Goal: Task Accomplishment & Management: Use online tool/utility

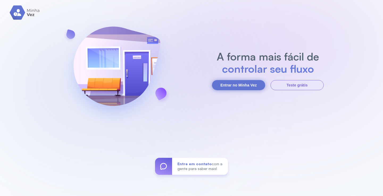
click at [236, 84] on button "Entrar no Minha Vez" at bounding box center [238, 85] width 53 height 10
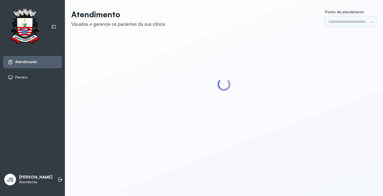
type input "*********"
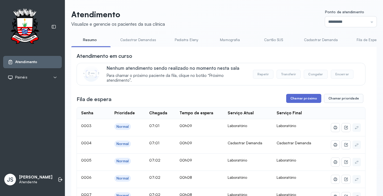
click at [310, 98] on button "Chamar próximo" at bounding box center [303, 98] width 35 height 9
click at [300, 101] on button "Chamar próximo" at bounding box center [303, 98] width 35 height 9
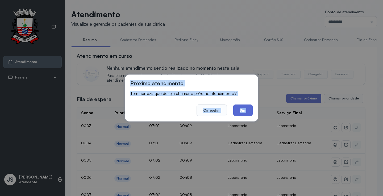
click at [247, 112] on button "Sim" at bounding box center [242, 111] width 19 height 12
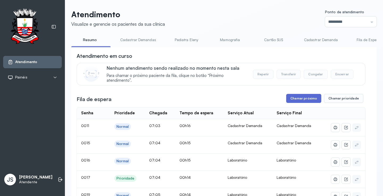
click at [301, 98] on button "Chamar próximo" at bounding box center [303, 98] width 35 height 9
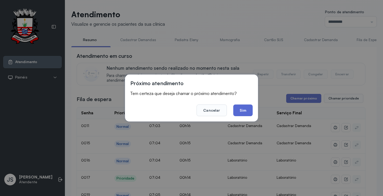
click at [243, 110] on button "Sim" at bounding box center [242, 111] width 19 height 12
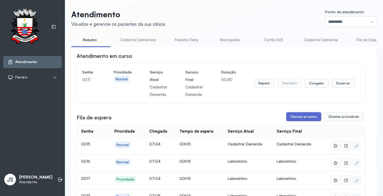
click at [301, 116] on button "Chamar próximo" at bounding box center [303, 116] width 35 height 9
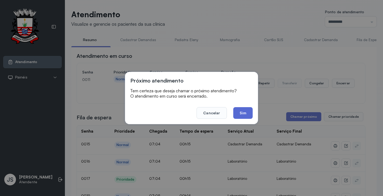
click at [242, 114] on button "Sim" at bounding box center [242, 113] width 19 height 12
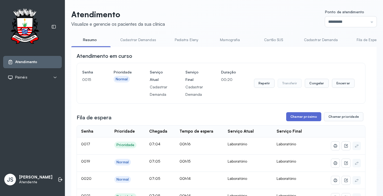
click at [307, 120] on button "Chamar próximo" at bounding box center [303, 116] width 35 height 9
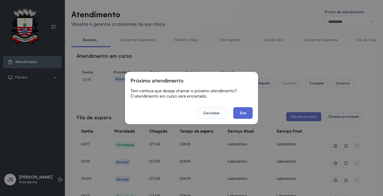
click at [246, 113] on button "Sim" at bounding box center [242, 113] width 19 height 12
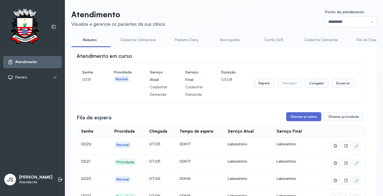
click at [306, 118] on button "Chamar próximo" at bounding box center [303, 116] width 35 height 9
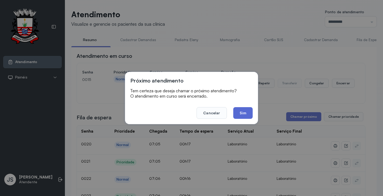
click at [245, 113] on button "Sim" at bounding box center [242, 113] width 19 height 12
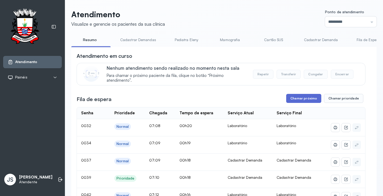
click at [300, 99] on button "Chamar próximo" at bounding box center [303, 98] width 35 height 9
click at [309, 102] on button "Chamar próximo" at bounding box center [303, 98] width 35 height 9
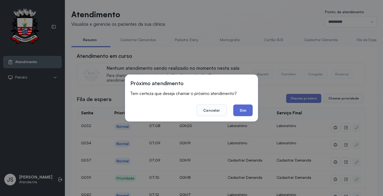
click at [250, 112] on button "Sim" at bounding box center [242, 111] width 19 height 12
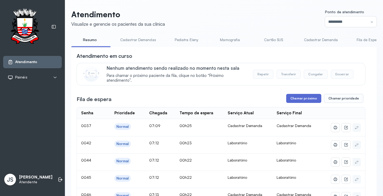
click at [302, 101] on button "Chamar próximo" at bounding box center [303, 98] width 35 height 9
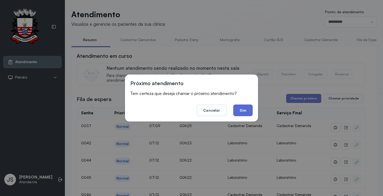
click at [246, 110] on button "Sim" at bounding box center [242, 111] width 19 height 12
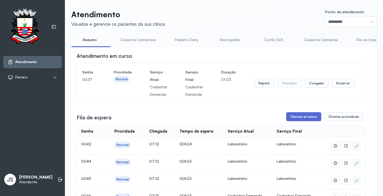
click at [309, 119] on button "Chamar próximo" at bounding box center [303, 116] width 35 height 9
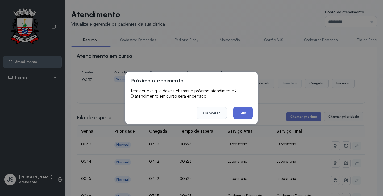
click at [244, 114] on button "Sim" at bounding box center [242, 113] width 19 height 12
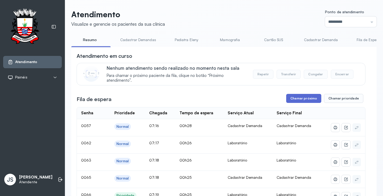
click at [306, 98] on button "Chamar próximo" at bounding box center [303, 98] width 35 height 9
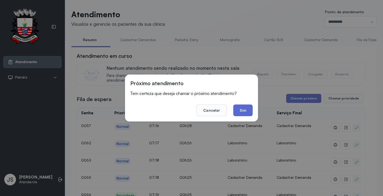
click at [242, 109] on button "Sim" at bounding box center [242, 111] width 19 height 12
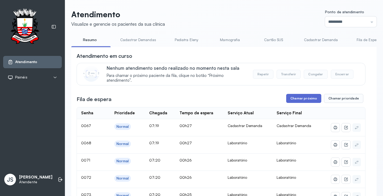
click at [302, 102] on button "Chamar próximo" at bounding box center [303, 98] width 35 height 9
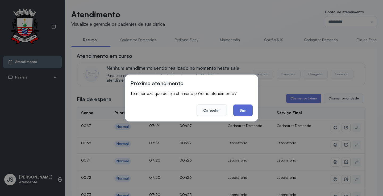
click at [246, 111] on button "Sim" at bounding box center [242, 111] width 19 height 12
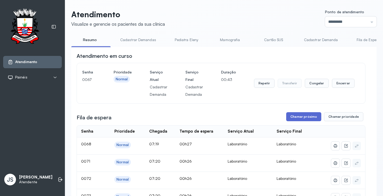
click at [302, 119] on button "Chamar próximo" at bounding box center [303, 116] width 35 height 9
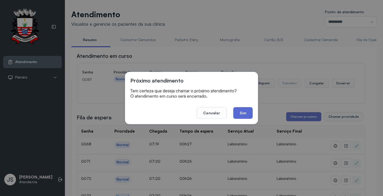
click at [243, 115] on button "Sim" at bounding box center [242, 113] width 19 height 12
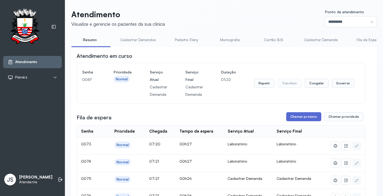
click at [306, 117] on button "Chamar próximo" at bounding box center [303, 116] width 35 height 9
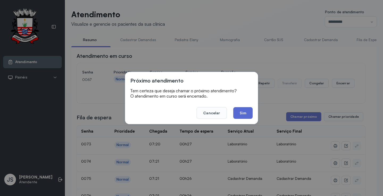
click at [242, 111] on button "Sim" at bounding box center [242, 113] width 19 height 12
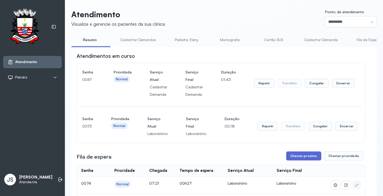
click at [304, 156] on button "Chamar próximo" at bounding box center [303, 156] width 35 height 9
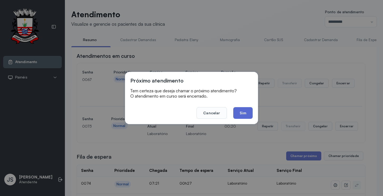
click at [244, 112] on button "Sim" at bounding box center [242, 113] width 19 height 12
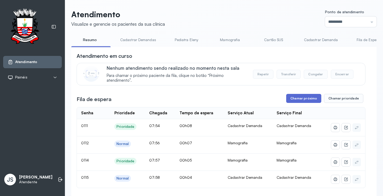
click at [310, 98] on button "Chamar próximo" at bounding box center [303, 98] width 35 height 9
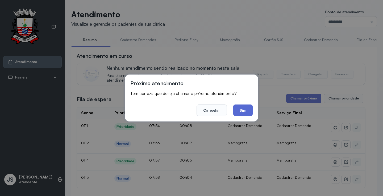
click at [244, 109] on button "Sim" at bounding box center [242, 111] width 19 height 12
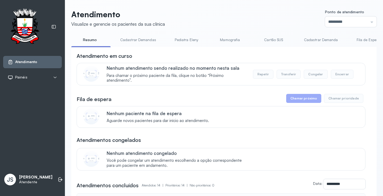
click at [309, 100] on button "Chamar próximo" at bounding box center [303, 98] width 35 height 9
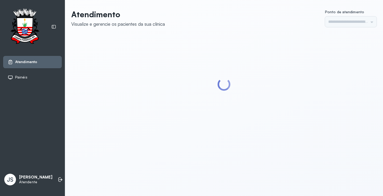
type input "*********"
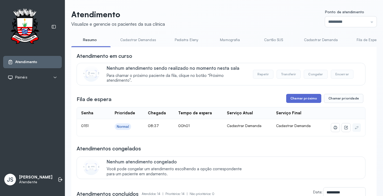
click at [294, 103] on button "Chamar próximo" at bounding box center [303, 98] width 35 height 9
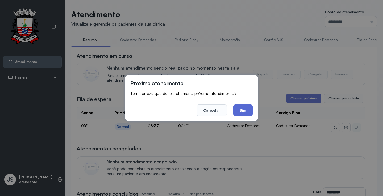
click at [240, 109] on button "Sim" at bounding box center [242, 111] width 19 height 12
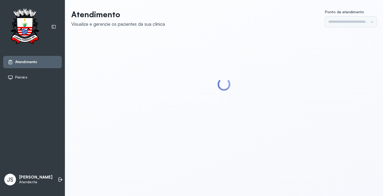
type input "*********"
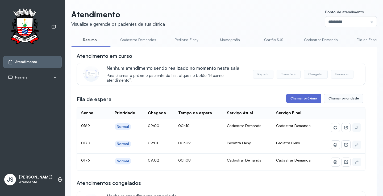
click at [301, 102] on button "Chamar próximo" at bounding box center [303, 98] width 35 height 9
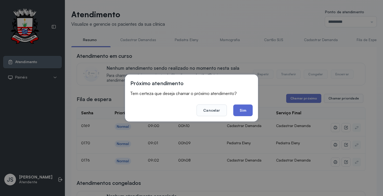
click at [247, 108] on button "Sim" at bounding box center [242, 111] width 19 height 12
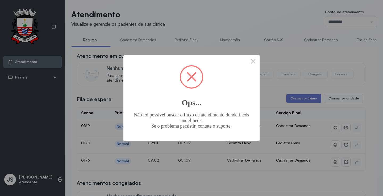
click at [196, 81] on span at bounding box center [191, 76] width 21 height 21
click at [189, 73] on span at bounding box center [191, 76] width 21 height 21
click at [189, 74] on span at bounding box center [191, 76] width 21 height 21
click at [253, 61] on button "×" at bounding box center [253, 61] width 13 height 13
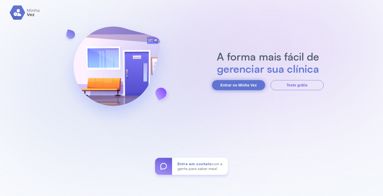
click at [244, 85] on button "Entrar no Minha Vez" at bounding box center [238, 85] width 53 height 10
click at [239, 84] on button "Entrar no Minha Vez" at bounding box center [238, 85] width 53 height 10
click at [242, 84] on button "Entrar no Minha Vez" at bounding box center [238, 85] width 53 height 10
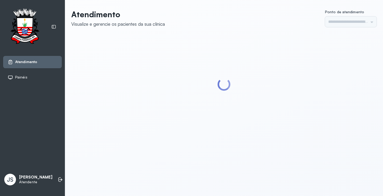
type input "*********"
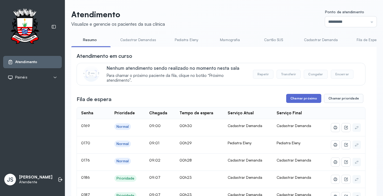
click at [309, 99] on button "Chamar próximo" at bounding box center [303, 98] width 35 height 9
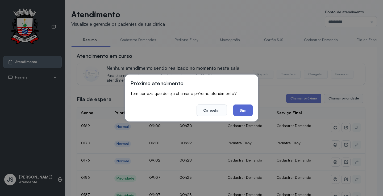
click at [244, 109] on button "Sim" at bounding box center [242, 111] width 19 height 12
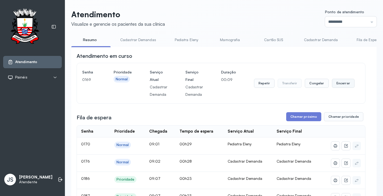
click at [339, 87] on button "Encerrar" at bounding box center [343, 83] width 23 height 9
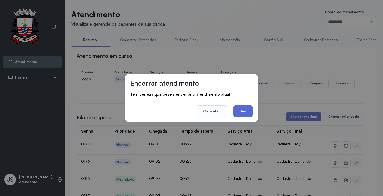
click at [247, 110] on button "Sim" at bounding box center [242, 112] width 19 height 12
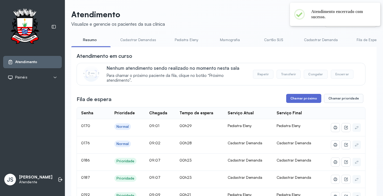
click at [297, 97] on button "Chamar próximo" at bounding box center [303, 98] width 35 height 9
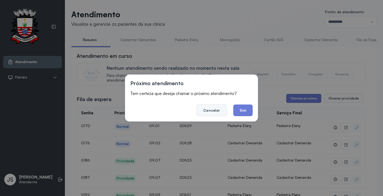
click at [216, 108] on button "Cancelar" at bounding box center [211, 111] width 30 height 12
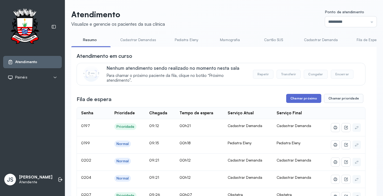
click at [299, 100] on button "Chamar próximo" at bounding box center [303, 98] width 35 height 9
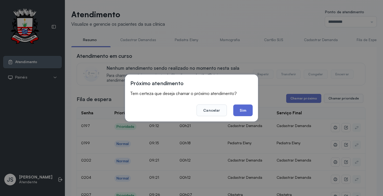
click at [242, 110] on button "Sim" at bounding box center [242, 111] width 19 height 12
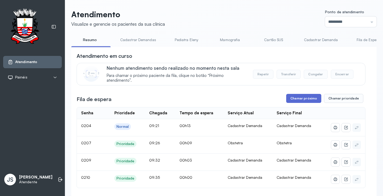
click at [305, 100] on button "Chamar próximo" at bounding box center [303, 98] width 35 height 9
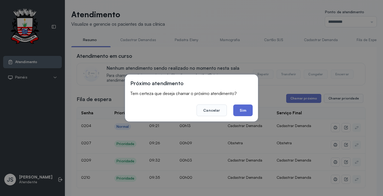
click at [239, 109] on button "Sim" at bounding box center [242, 111] width 19 height 12
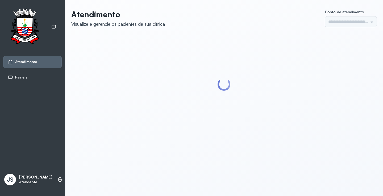
type input "*********"
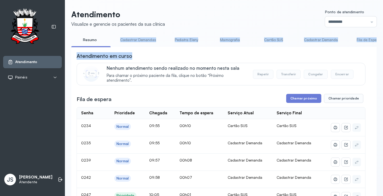
drag, startPoint x: 104, startPoint y: 47, endPoint x: 138, endPoint y: 50, distance: 33.9
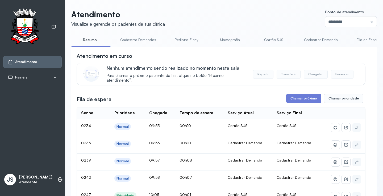
click at [144, 37] on link "Cadastrar Demandas" at bounding box center [138, 40] width 47 height 9
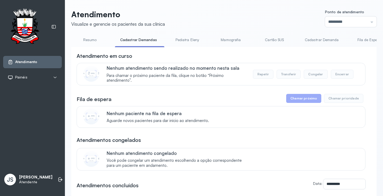
click at [350, 44] on li "Cadastrar Demanda" at bounding box center [369, 42] width 39 height 12
click at [318, 40] on link "Cadastrar Demanda" at bounding box center [321, 40] width 45 height 9
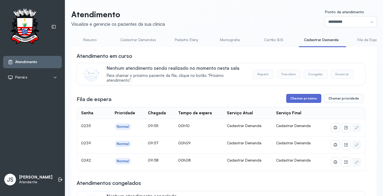
click at [299, 98] on button "Chamar próximo" at bounding box center [303, 98] width 35 height 9
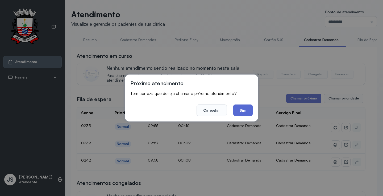
click at [239, 114] on button "Sim" at bounding box center [242, 111] width 19 height 12
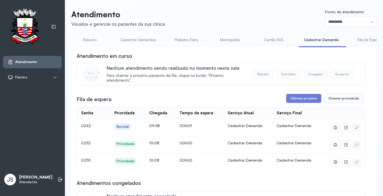
click at [94, 40] on link "Resumo" at bounding box center [89, 40] width 37 height 9
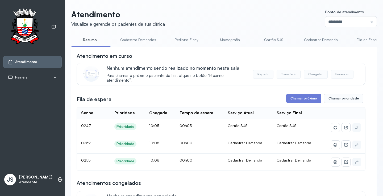
click at [310, 38] on link "Cadastrar Demanda" at bounding box center [320, 40] width 45 height 9
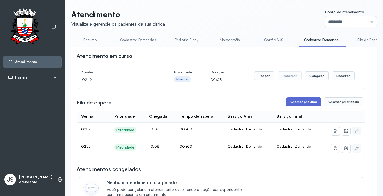
click at [308, 102] on button "Chamar próximo" at bounding box center [303, 102] width 35 height 9
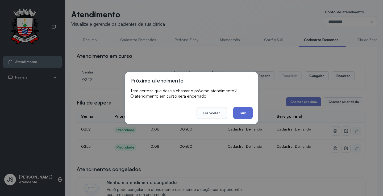
click at [247, 113] on button "Sim" at bounding box center [242, 113] width 19 height 12
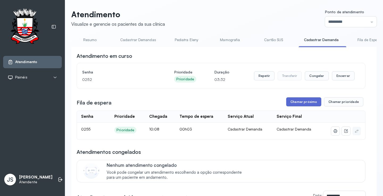
click at [309, 104] on button "Chamar próximo" at bounding box center [303, 102] width 35 height 9
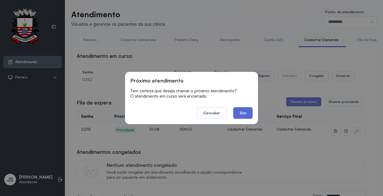
click at [248, 112] on button "Sim" at bounding box center [242, 113] width 19 height 12
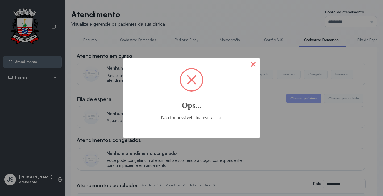
click at [252, 63] on button "×" at bounding box center [253, 64] width 13 height 13
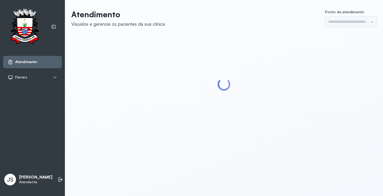
type input "*********"
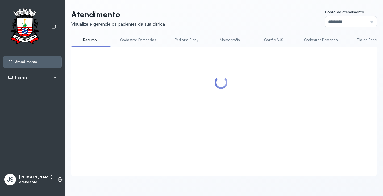
click at [309, 100] on div at bounding box center [221, 105] width 289 height 106
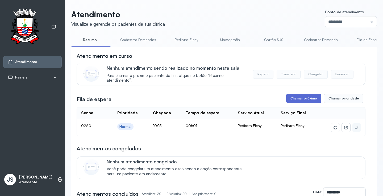
click at [299, 98] on button "Chamar próximo" at bounding box center [303, 98] width 35 height 9
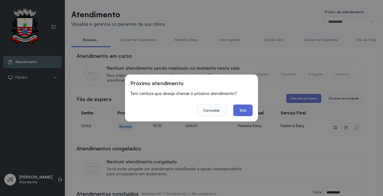
click at [246, 110] on button "Sim" at bounding box center [242, 111] width 19 height 12
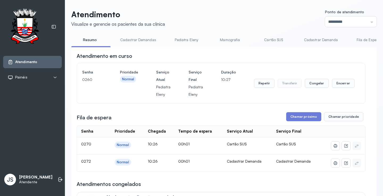
click at [310, 38] on link "Cadastrar Demanda" at bounding box center [320, 40] width 45 height 9
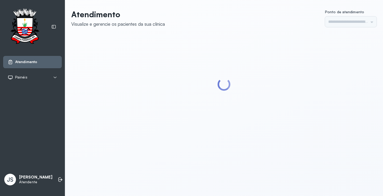
type input "*********"
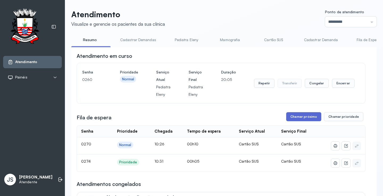
click at [311, 120] on button "Chamar próximo" at bounding box center [303, 116] width 35 height 9
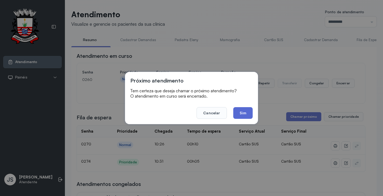
click at [244, 114] on button "Sim" at bounding box center [242, 113] width 19 height 12
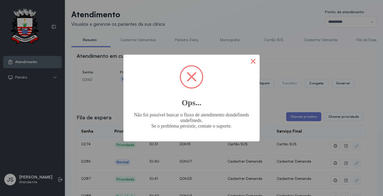
click at [252, 63] on button "×" at bounding box center [253, 61] width 13 height 13
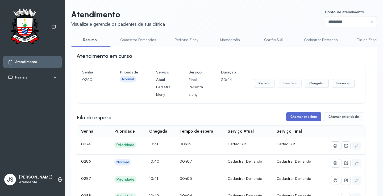
click at [298, 116] on button "Chamar próximo" at bounding box center [303, 116] width 35 height 9
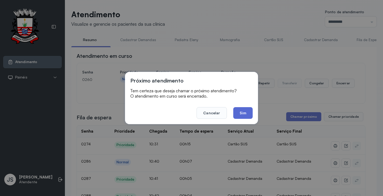
click at [245, 115] on button "Sim" at bounding box center [242, 113] width 19 height 12
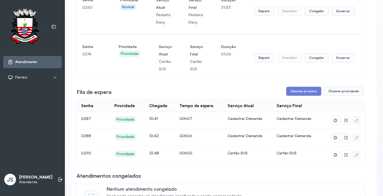
scroll to position [80, 0]
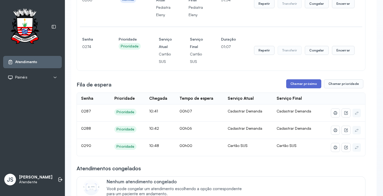
click at [309, 85] on button "Chamar próximo" at bounding box center [303, 83] width 35 height 9
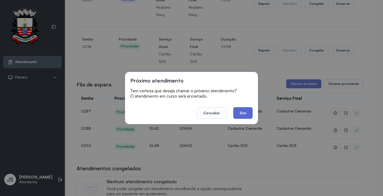
click at [245, 113] on button "Sim" at bounding box center [242, 113] width 19 height 12
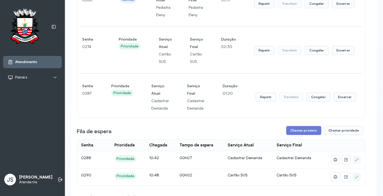
click at [43, 183] on p "Atendente" at bounding box center [35, 182] width 33 height 5
click at [58, 178] on icon at bounding box center [60, 179] width 5 height 5
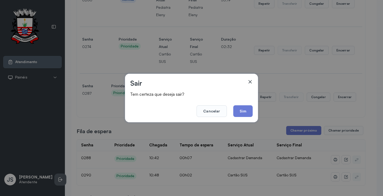
click at [56, 178] on div "Sair Tem certeza que deseja sair? Cancelar Sim" at bounding box center [191, 98] width 383 height 196
click at [239, 108] on button "Sim" at bounding box center [242, 112] width 19 height 12
